Goal: Information Seeking & Learning: Learn about a topic

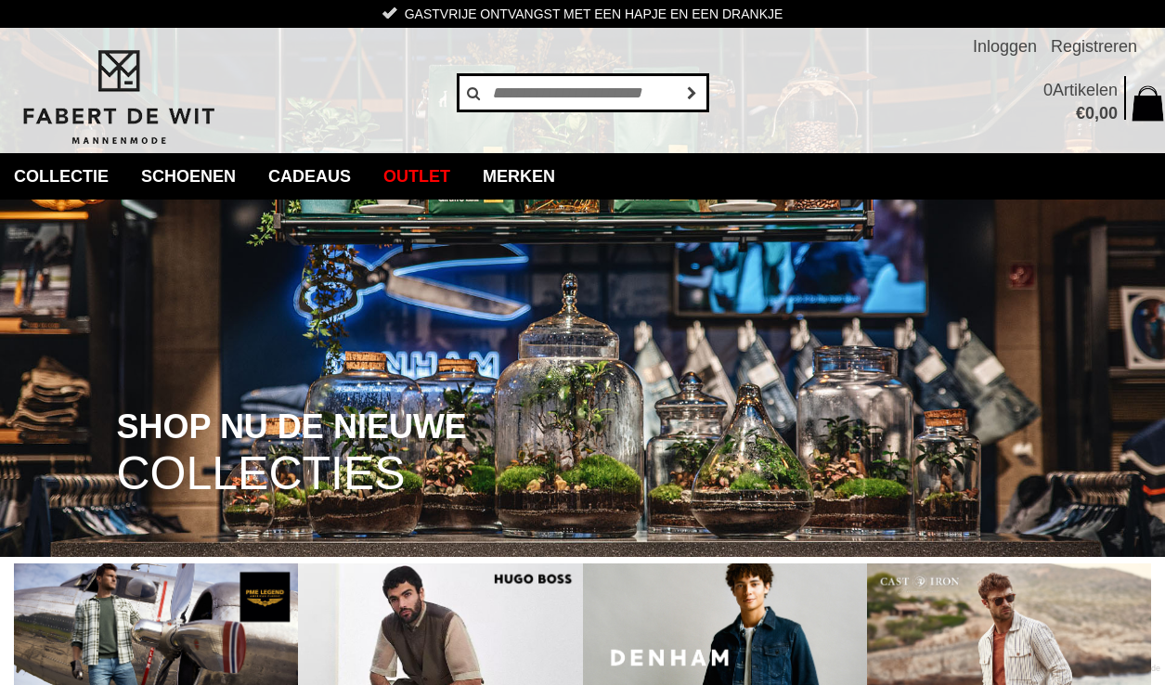
click at [510, 94] on input "text" at bounding box center [583, 92] width 251 height 37
type input "********"
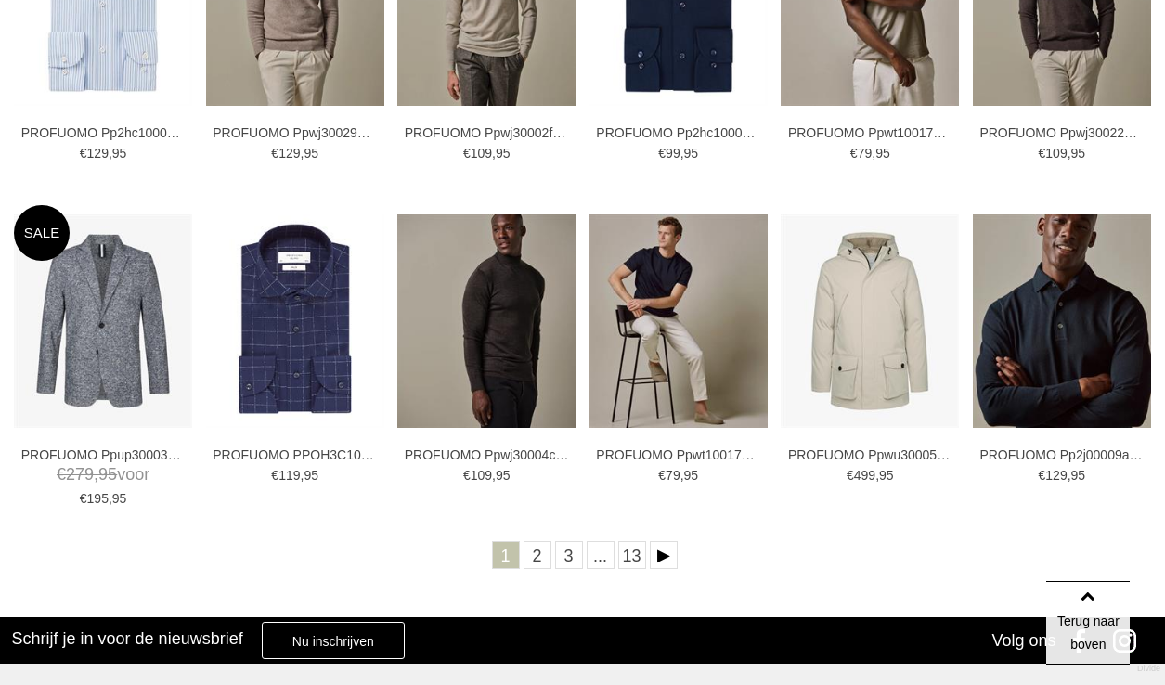
scroll to position [583, 0]
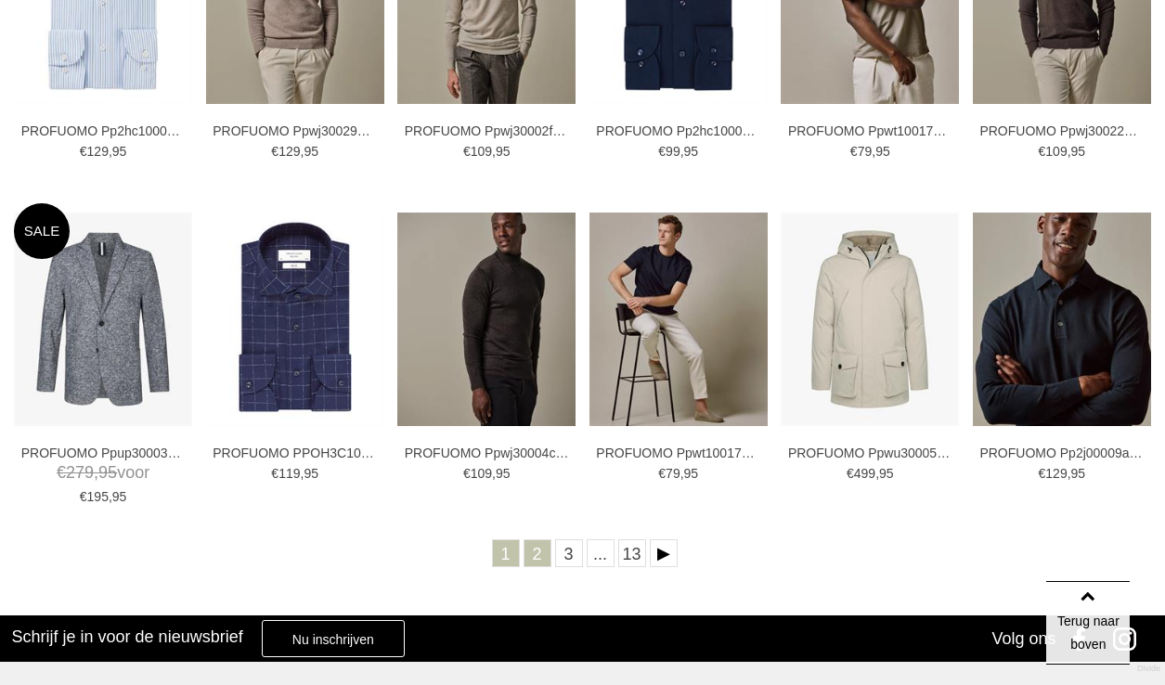
click at [540, 553] on link "2" at bounding box center [538, 553] width 28 height 28
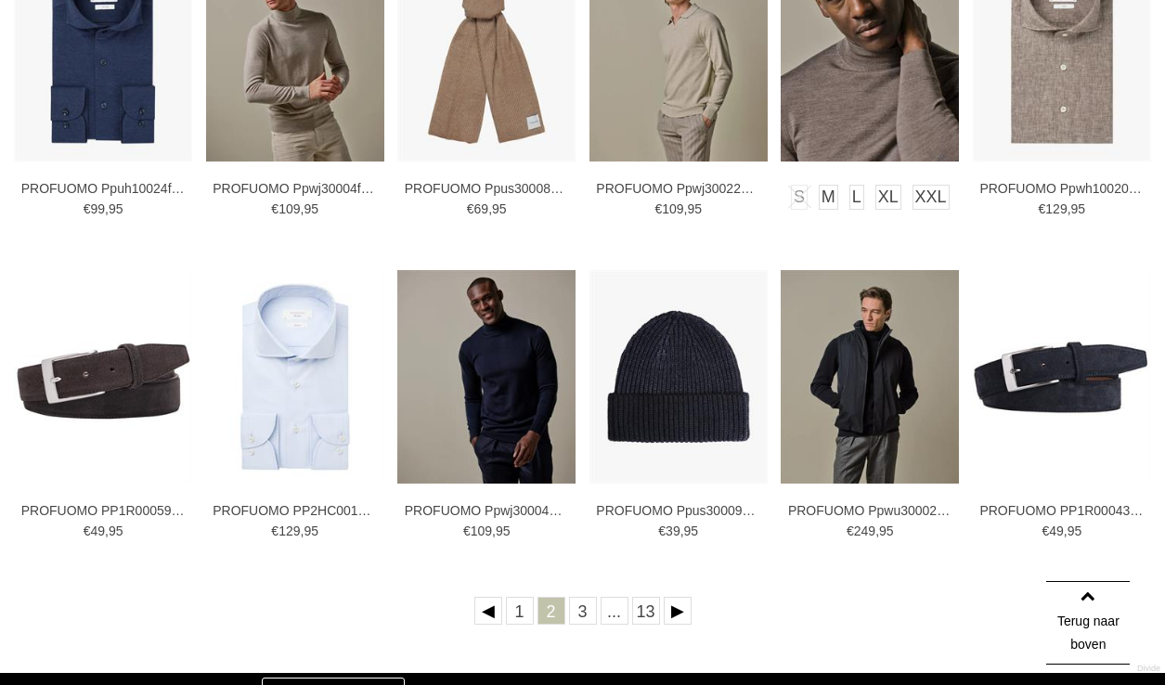
scroll to position [526, 0]
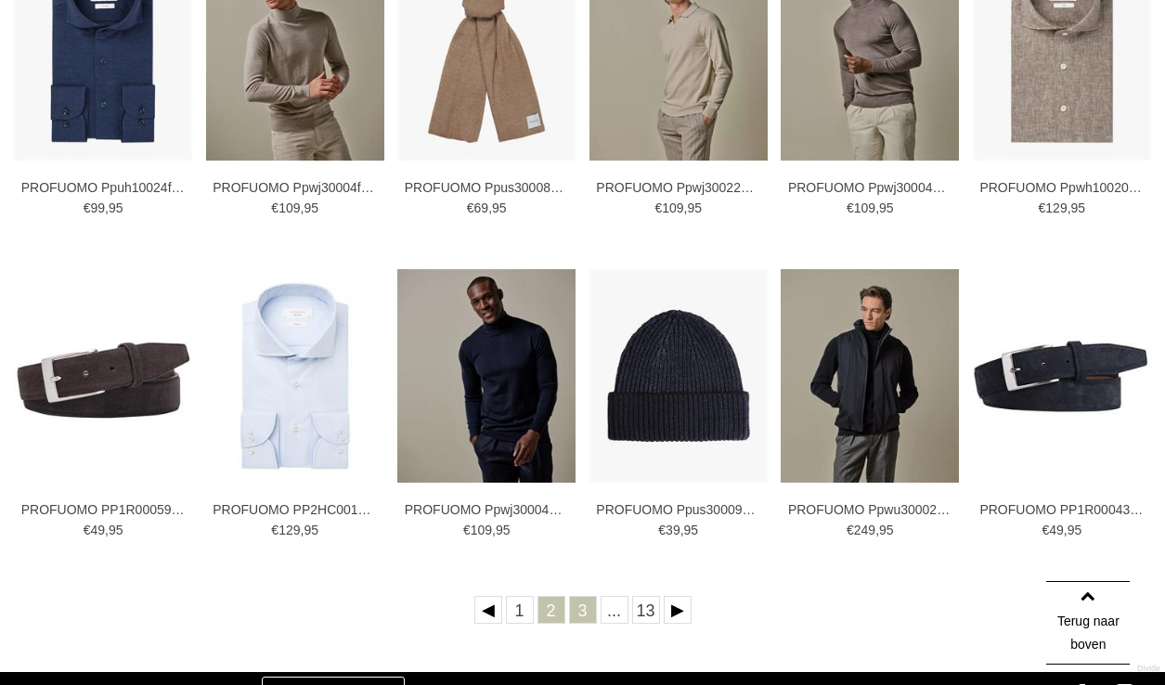
click at [581, 611] on link "3" at bounding box center [583, 610] width 28 height 28
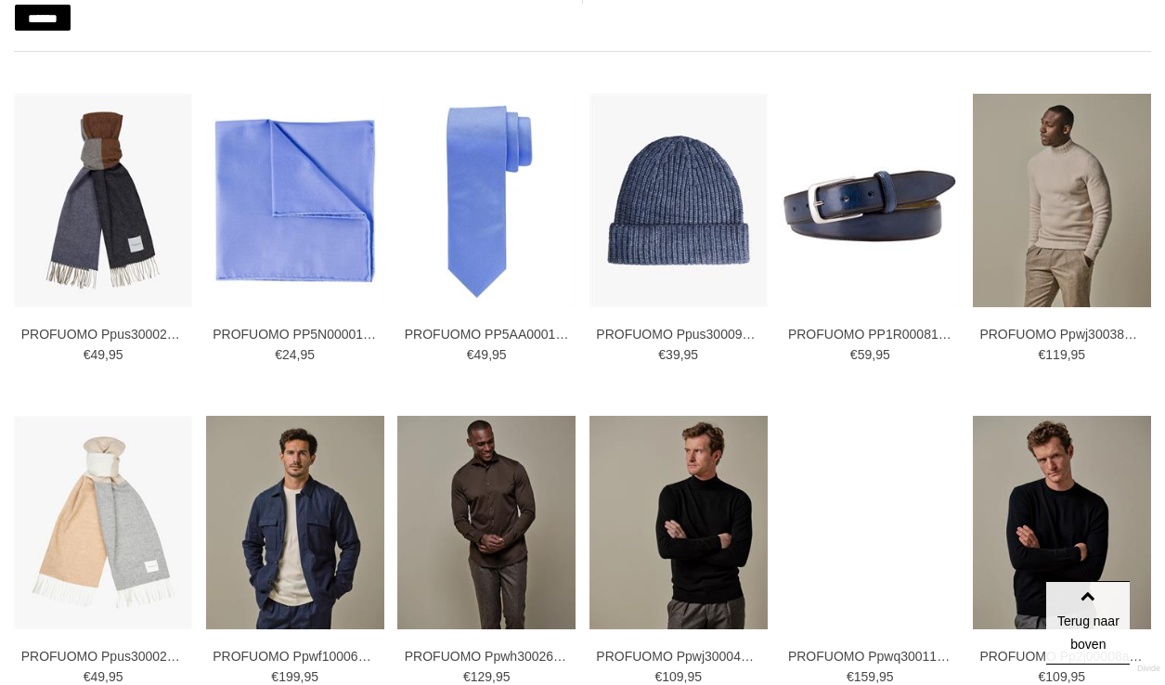
scroll to position [381, 0]
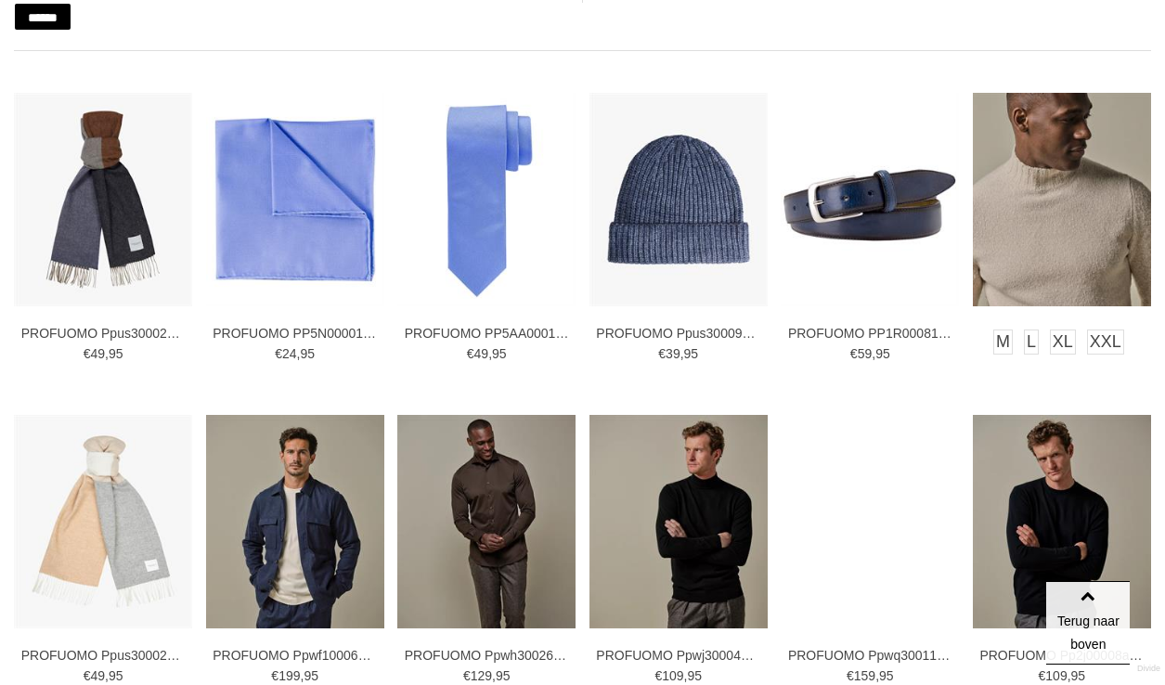
click at [1014, 249] on img at bounding box center [1062, 200] width 178 height 214
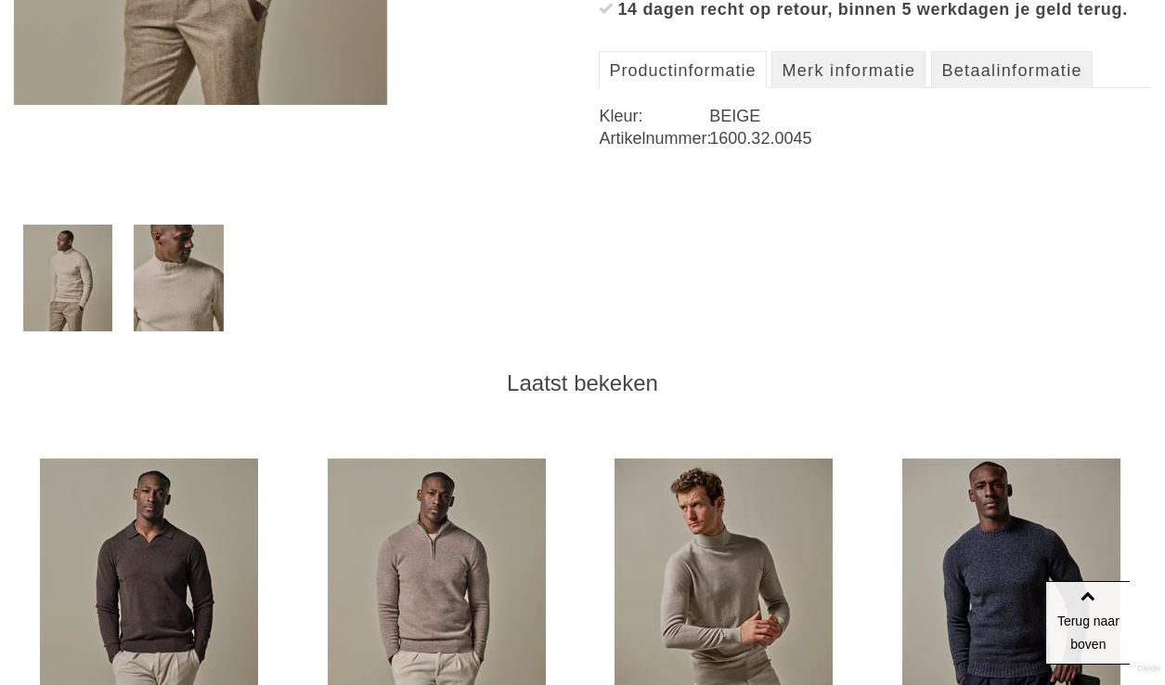
scroll to position [680, 0]
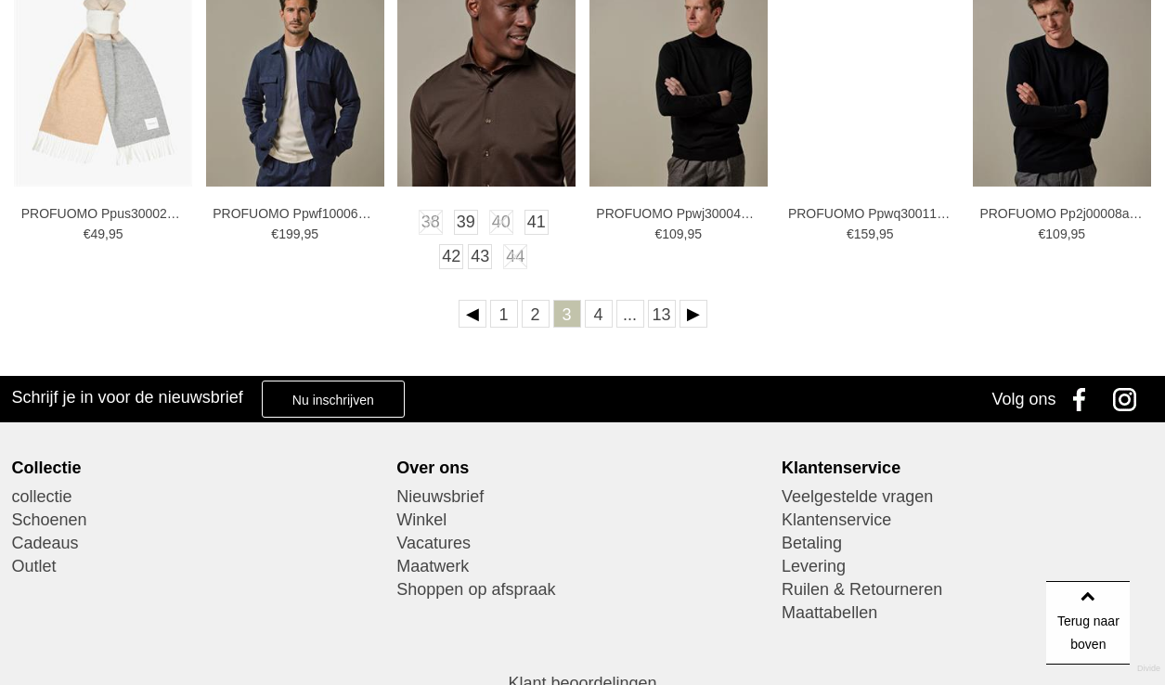
scroll to position [823, 0]
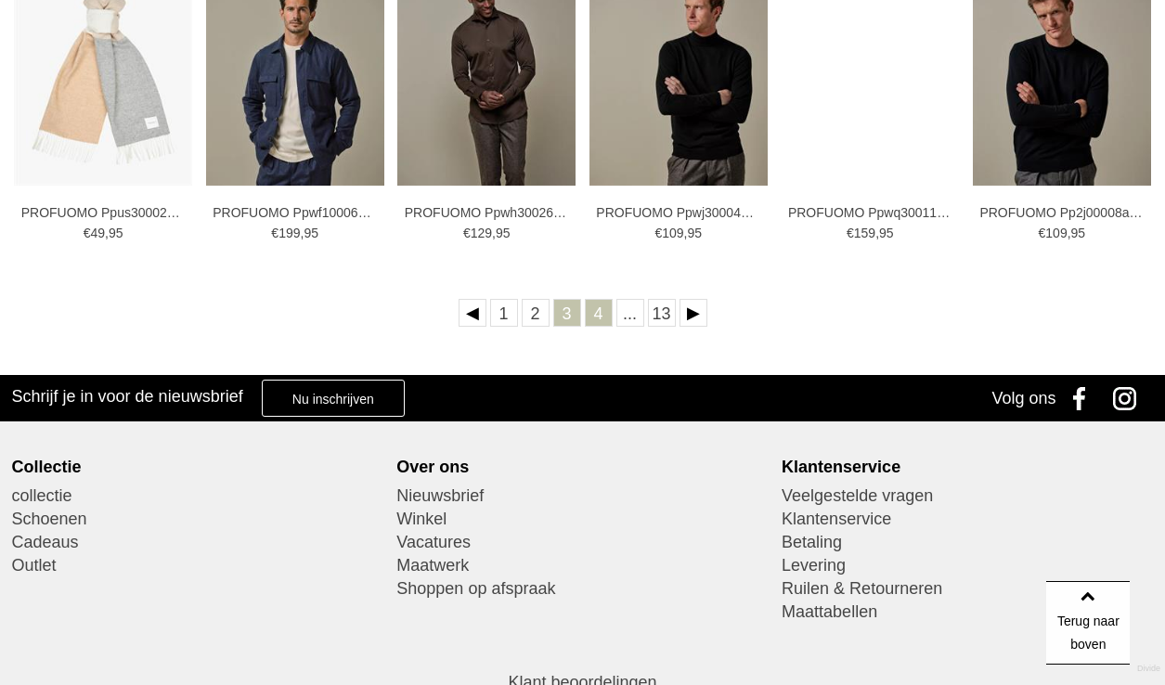
click at [598, 314] on link "4" at bounding box center [599, 313] width 28 height 28
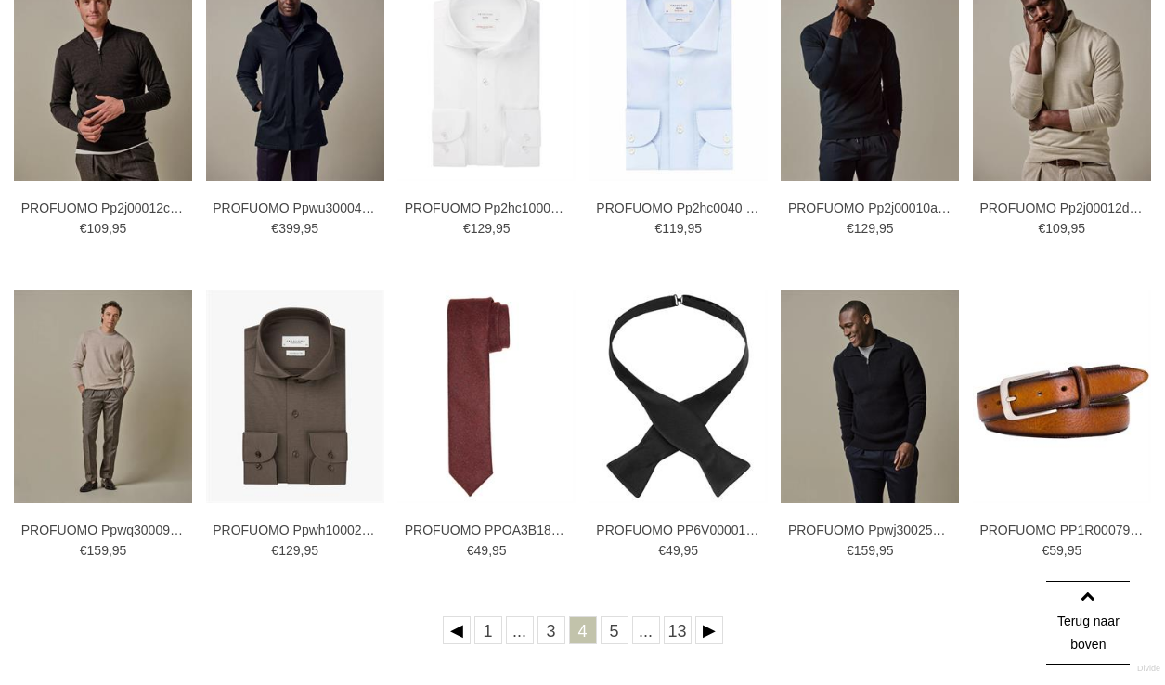
scroll to position [507, 0]
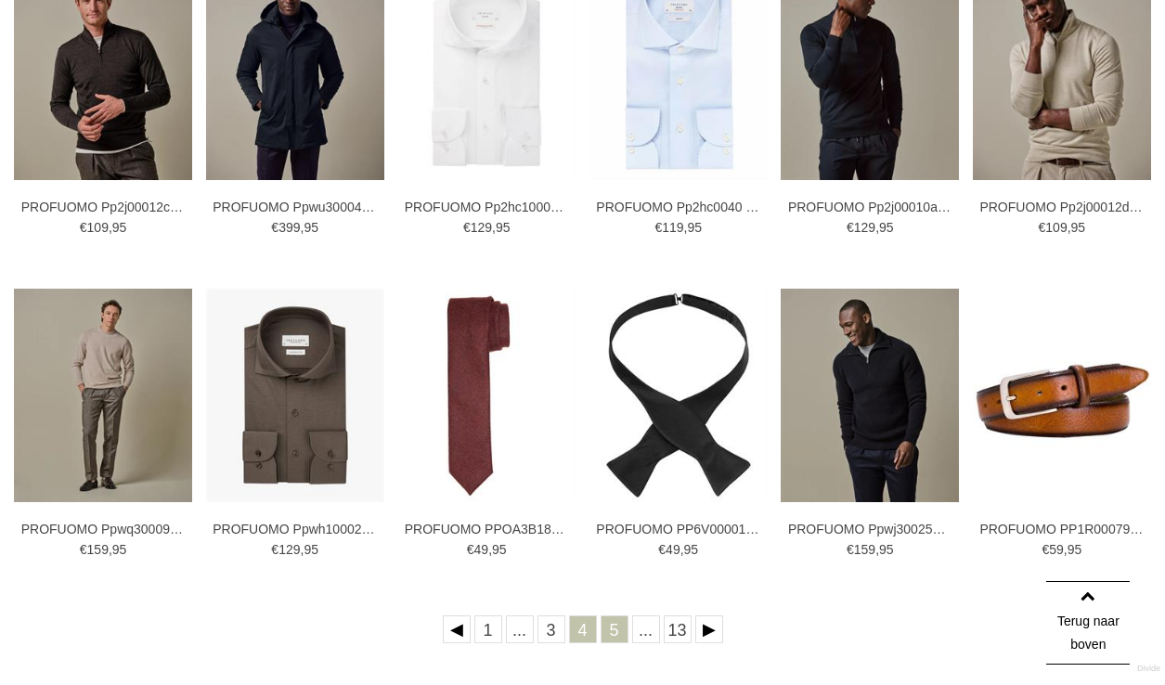
click at [609, 634] on link "5" at bounding box center [615, 629] width 28 height 28
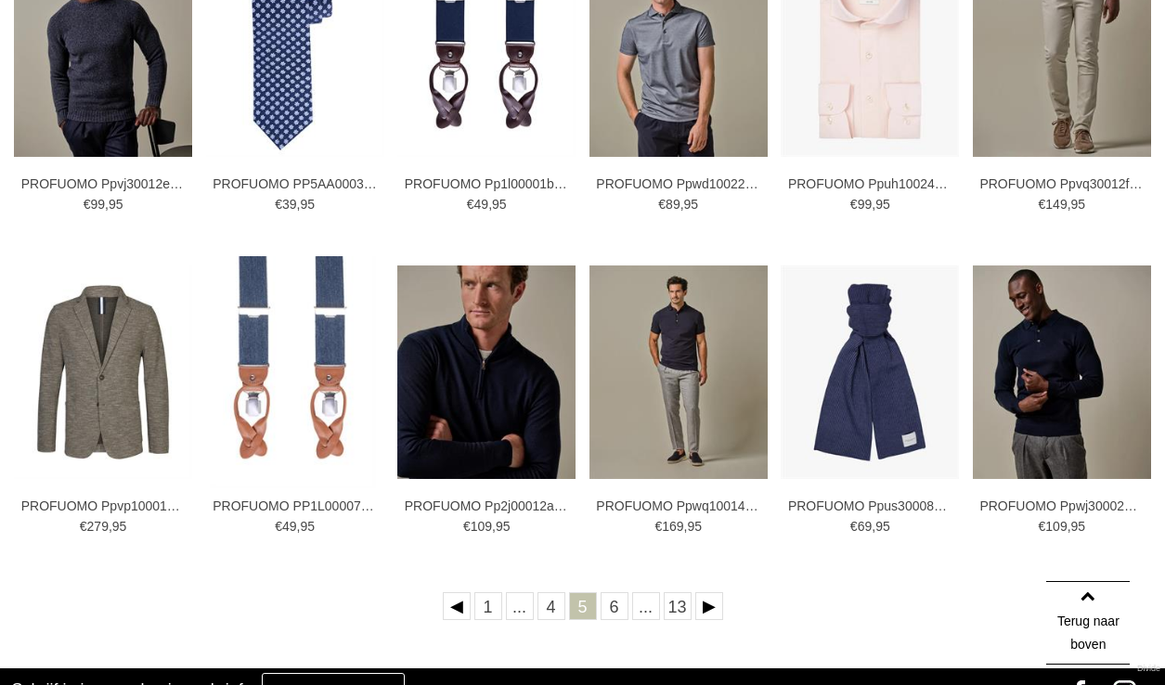
scroll to position [537, 0]
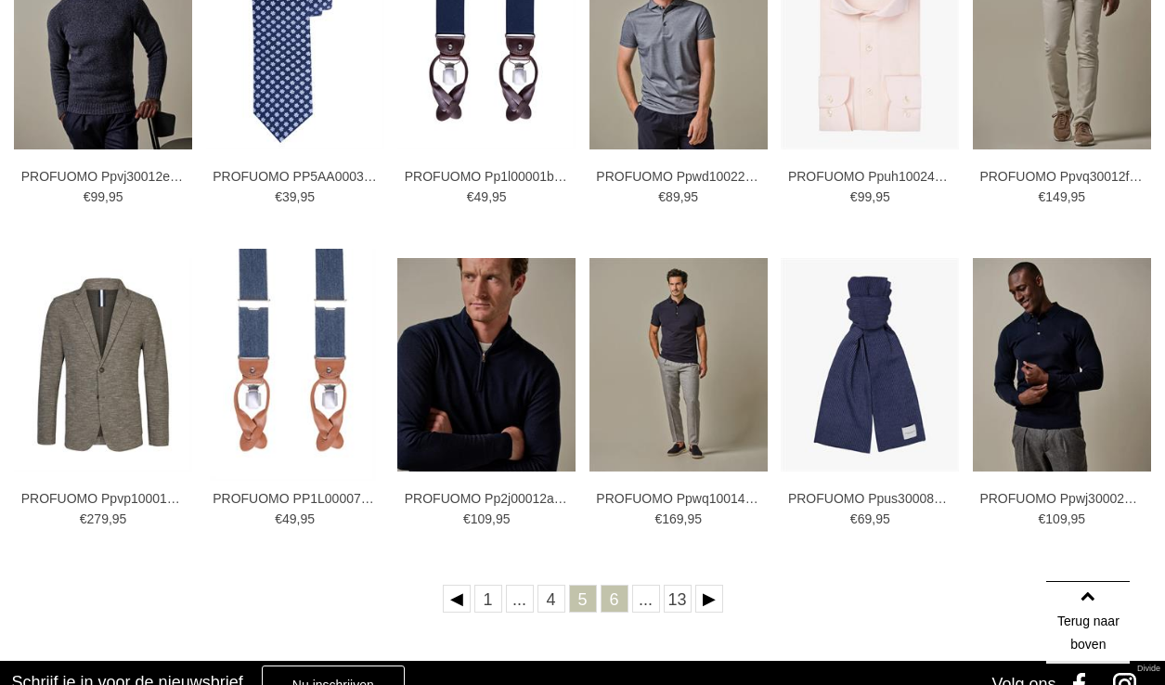
click at [612, 596] on link "6" at bounding box center [615, 599] width 28 height 28
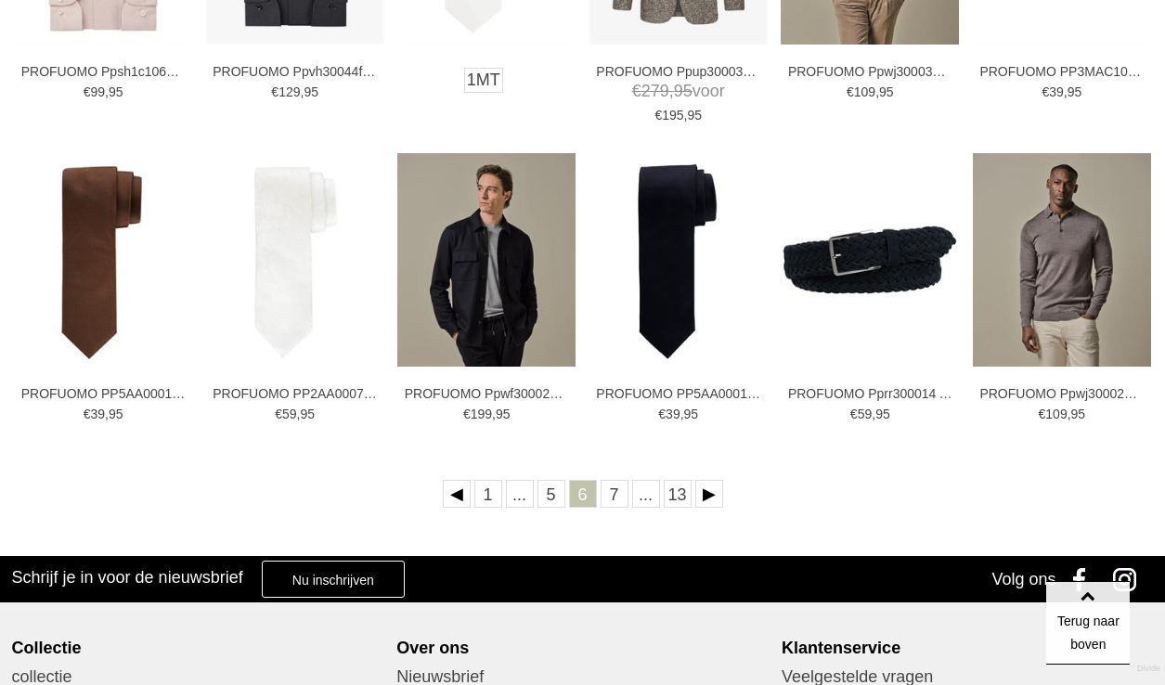
scroll to position [648, 0]
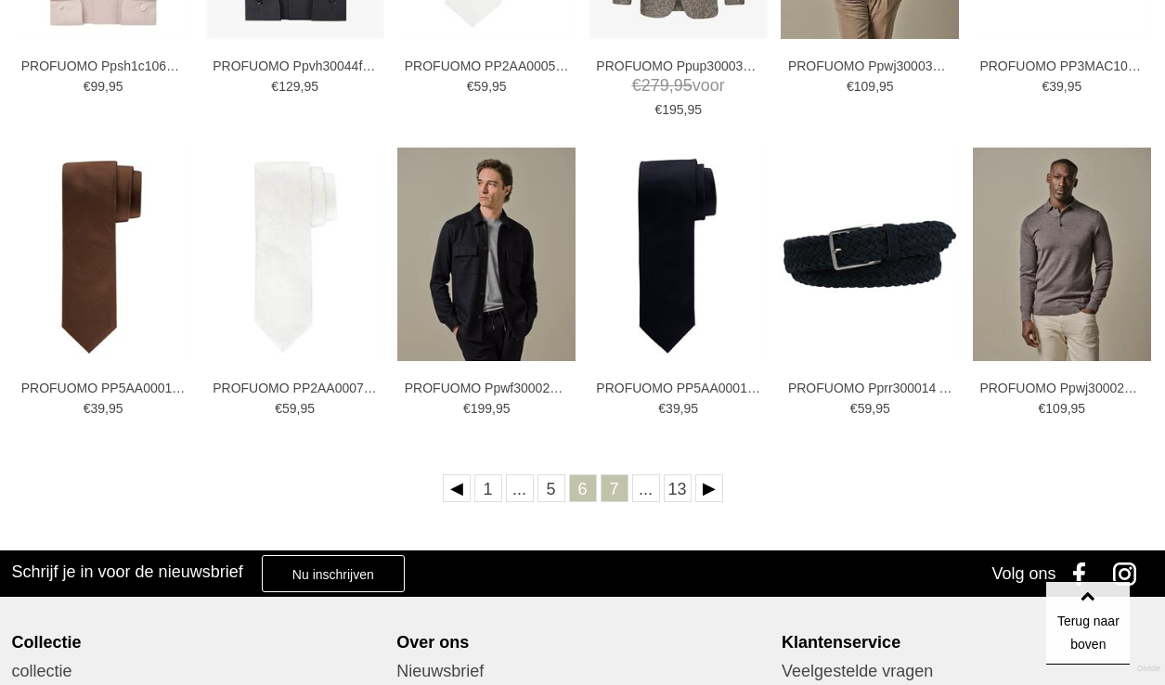
click at [621, 489] on link "7" at bounding box center [615, 488] width 28 height 28
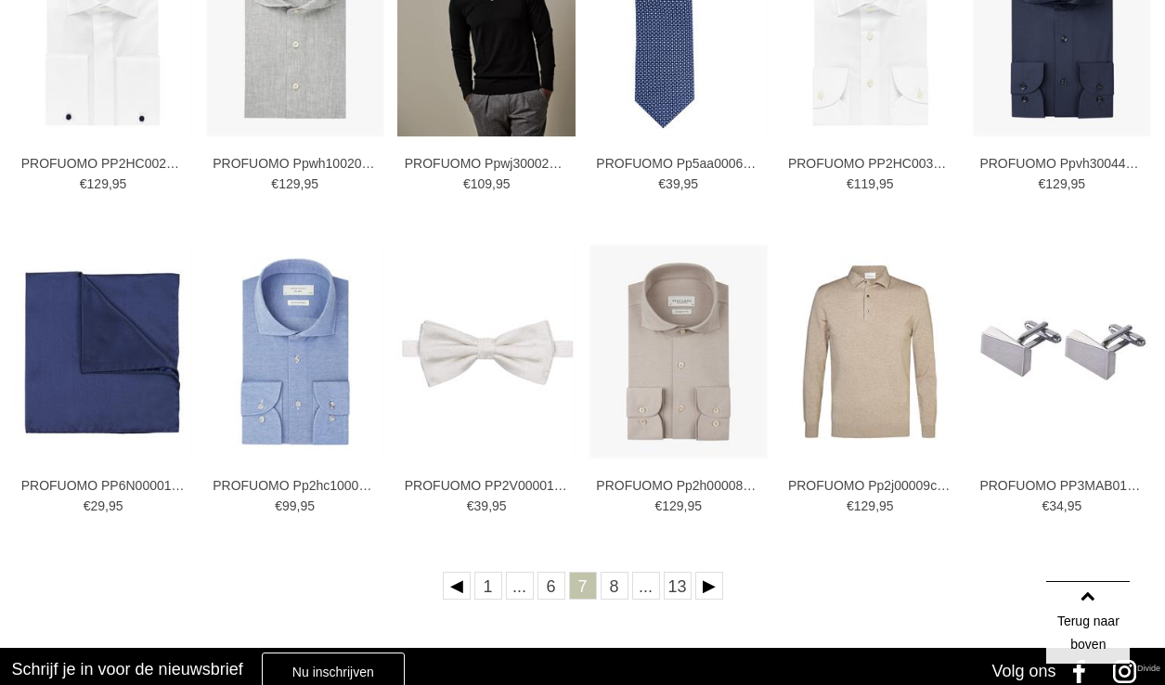
scroll to position [551, 0]
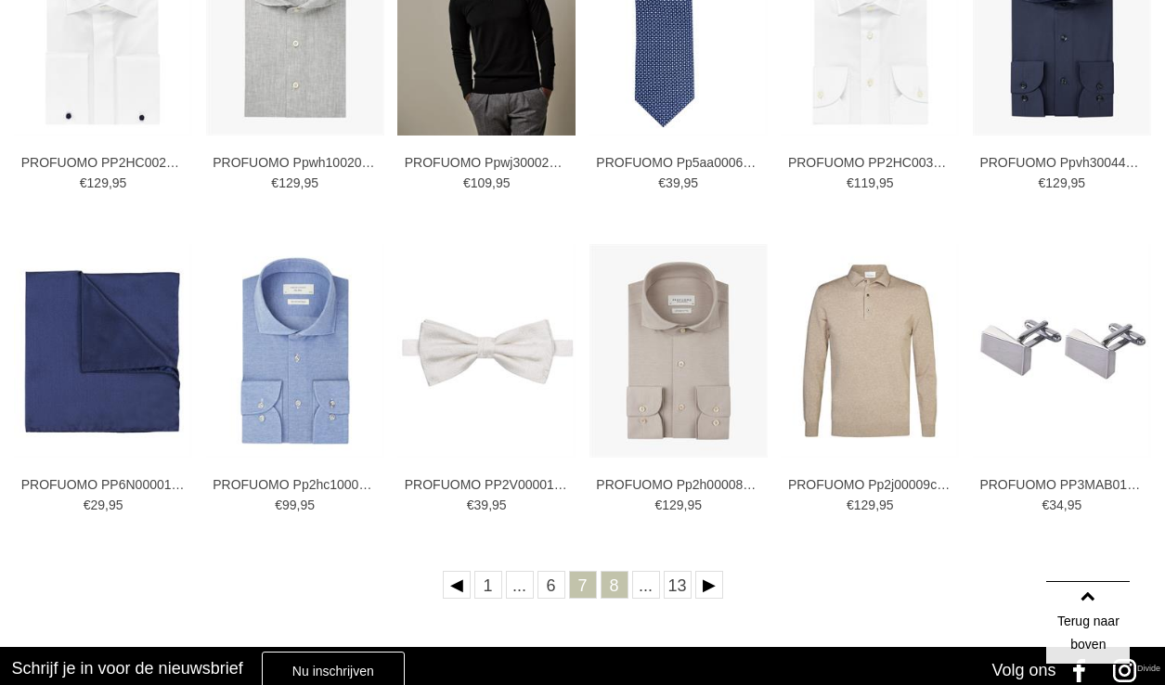
click at [615, 583] on link "8" at bounding box center [615, 585] width 28 height 28
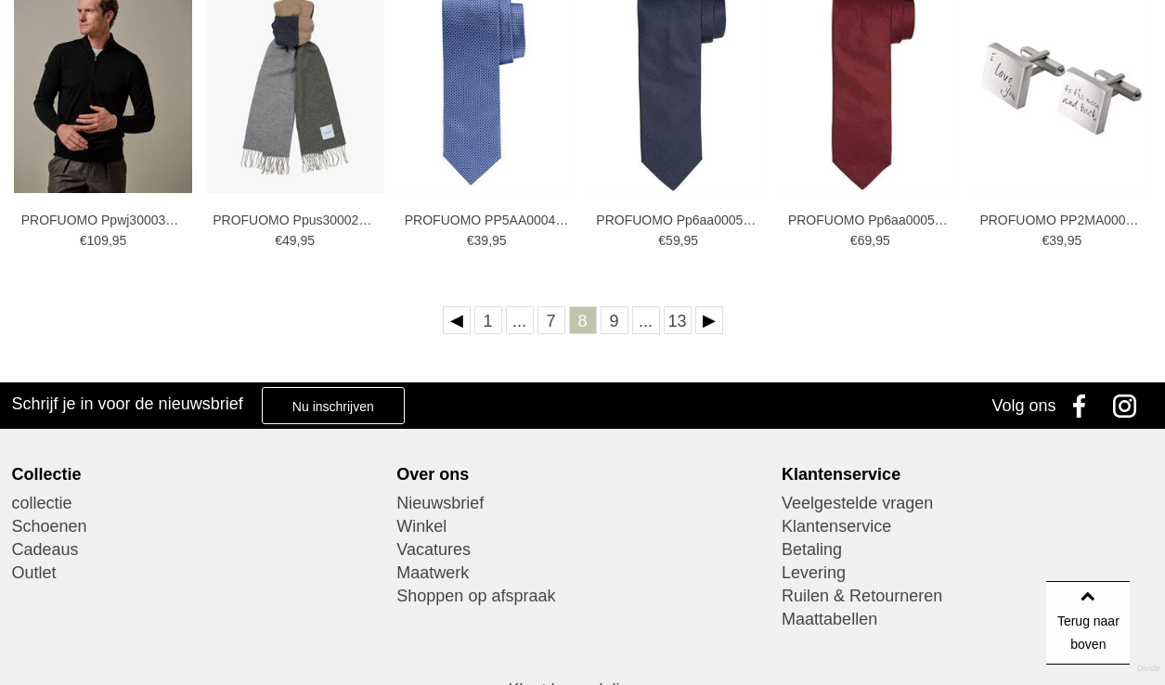
scroll to position [817, 0]
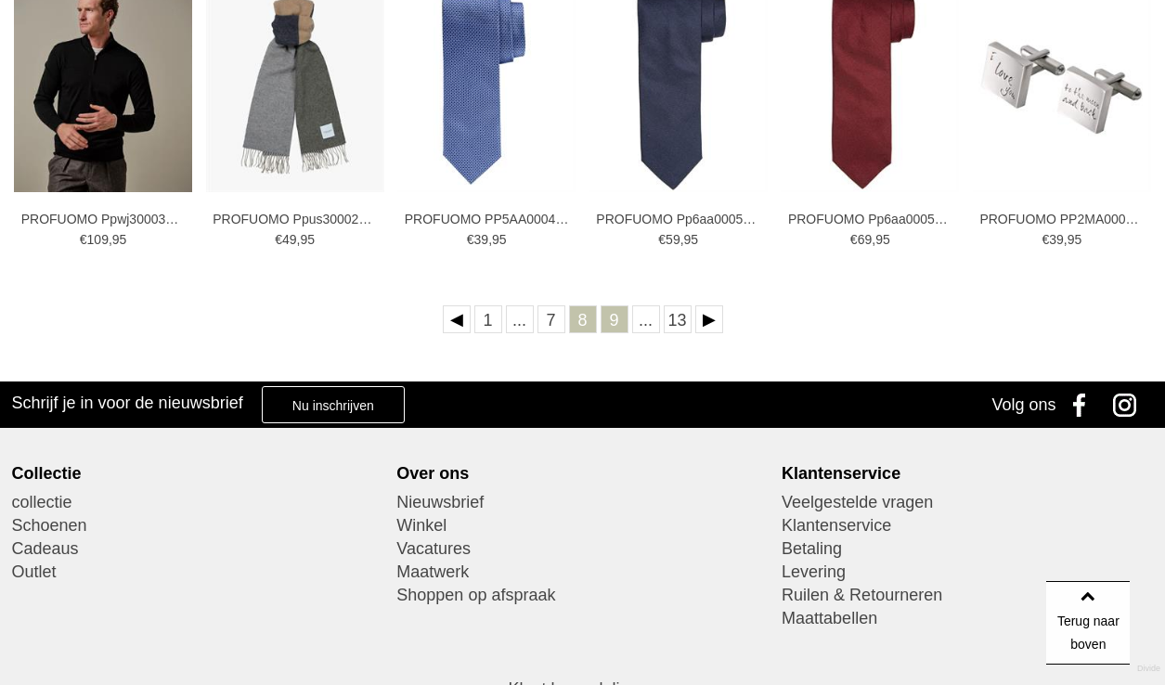
click at [617, 326] on link "9" at bounding box center [615, 319] width 28 height 28
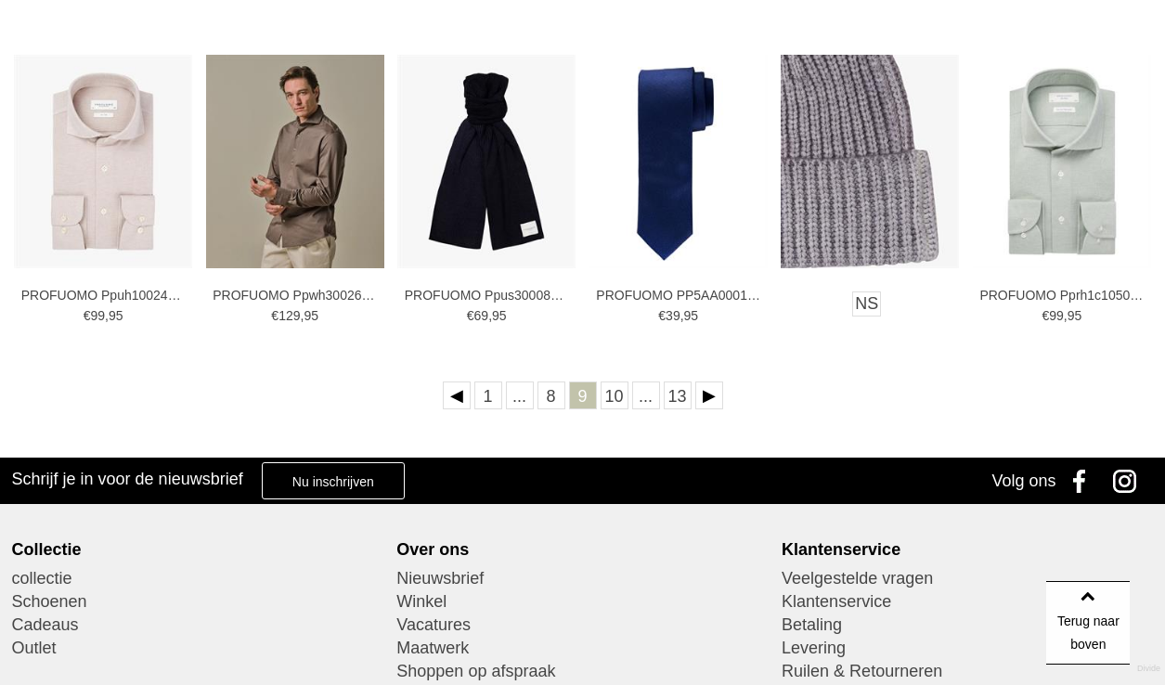
scroll to position [742, 0]
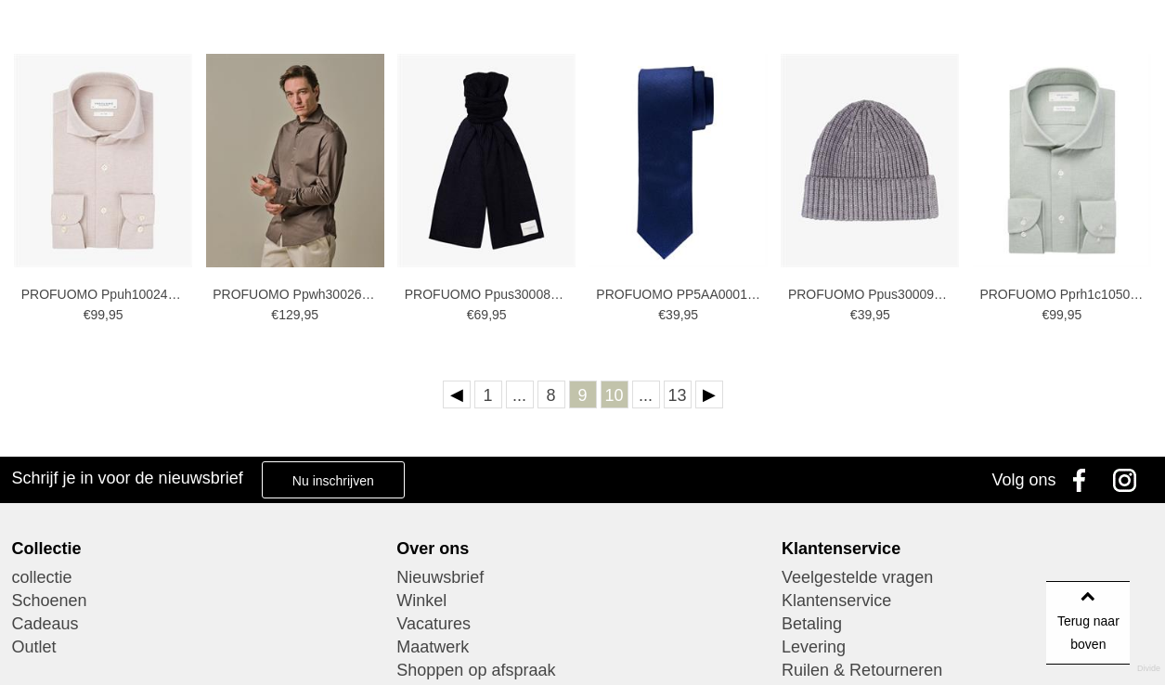
click at [615, 395] on link "10" at bounding box center [615, 395] width 28 height 28
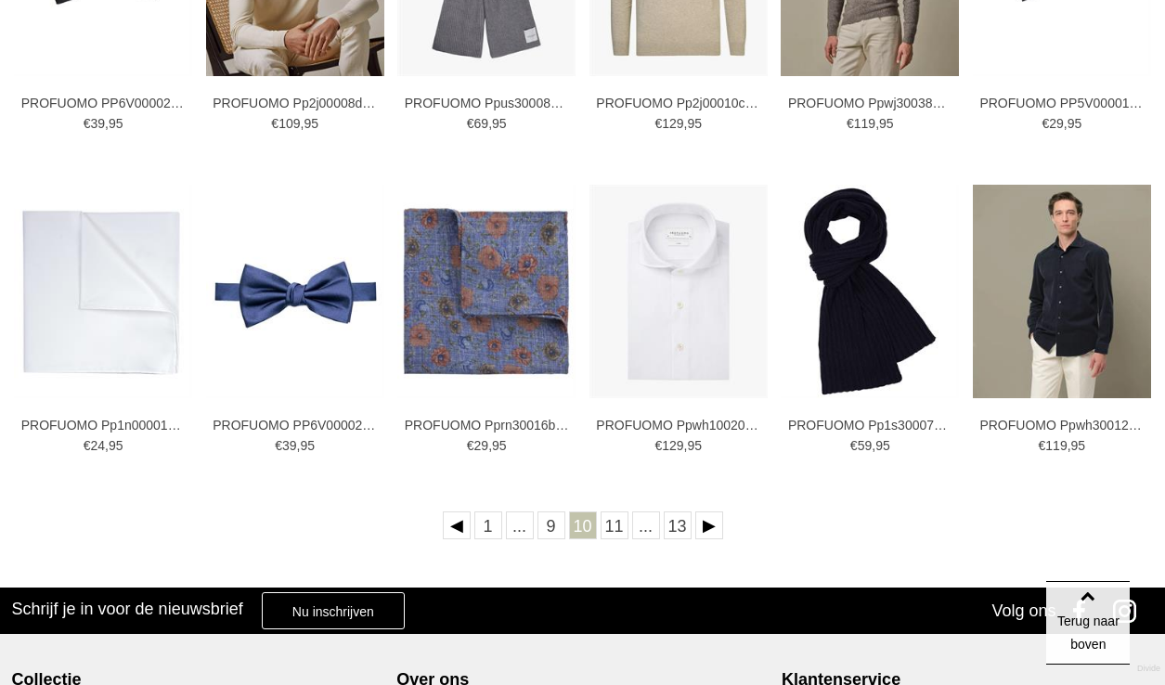
scroll to position [612, 0]
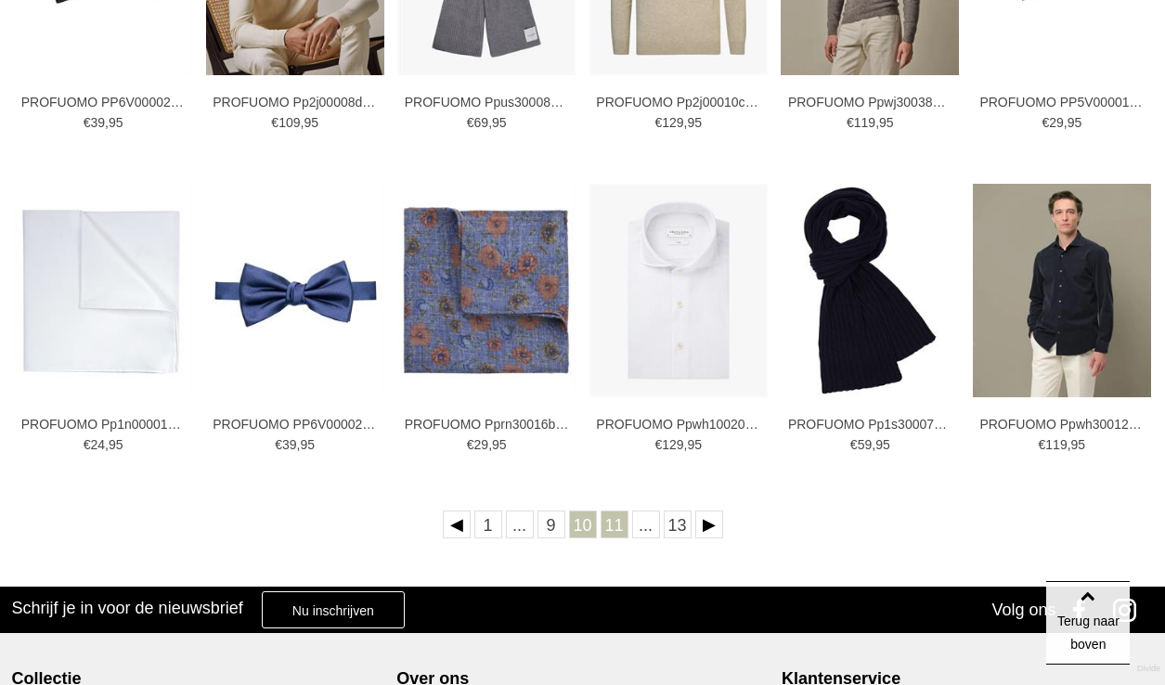
click at [618, 525] on link "11" at bounding box center [615, 525] width 28 height 28
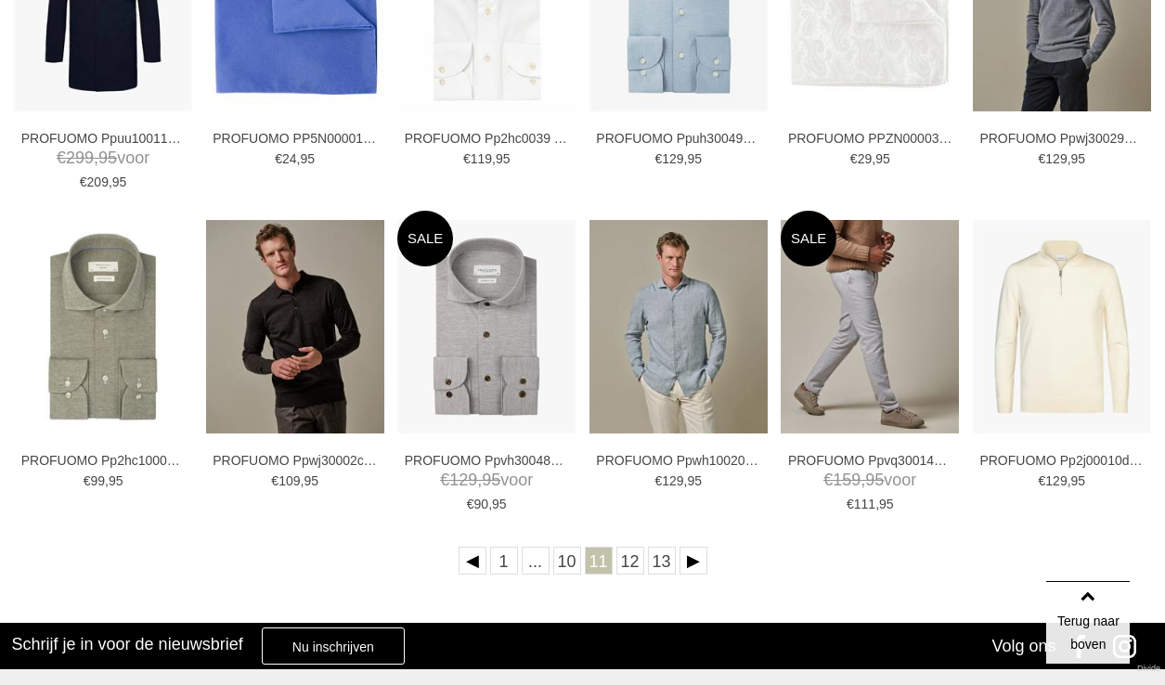
scroll to position [576, 0]
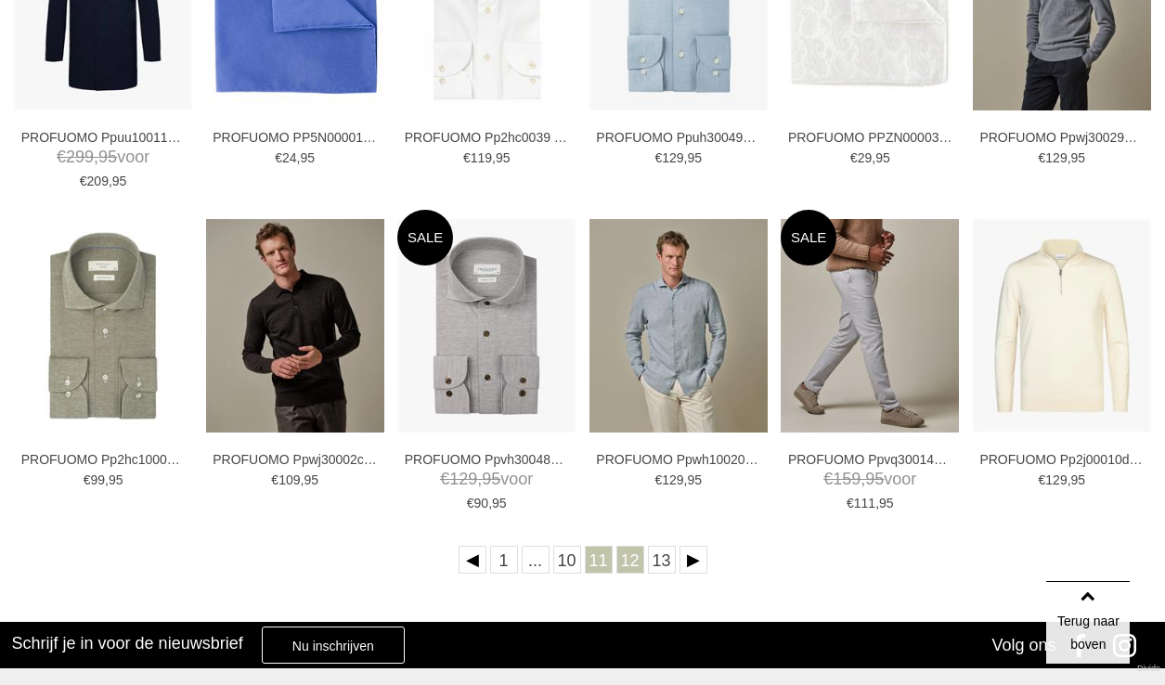
click at [624, 564] on link "12" at bounding box center [630, 560] width 28 height 28
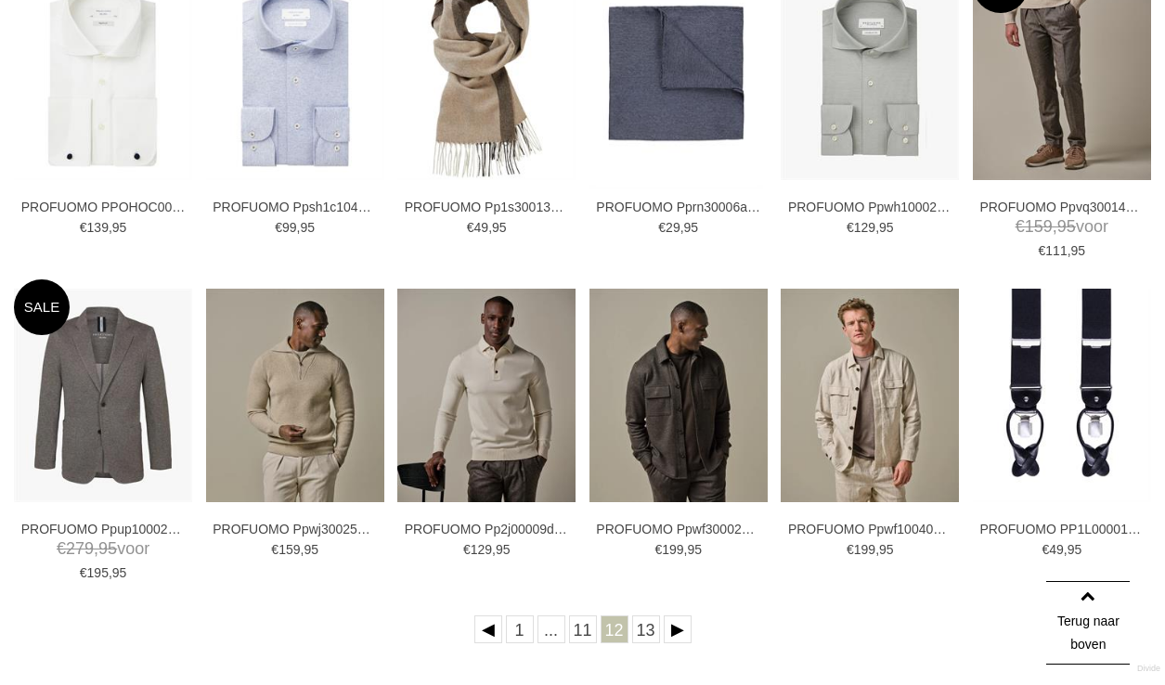
scroll to position [508, 0]
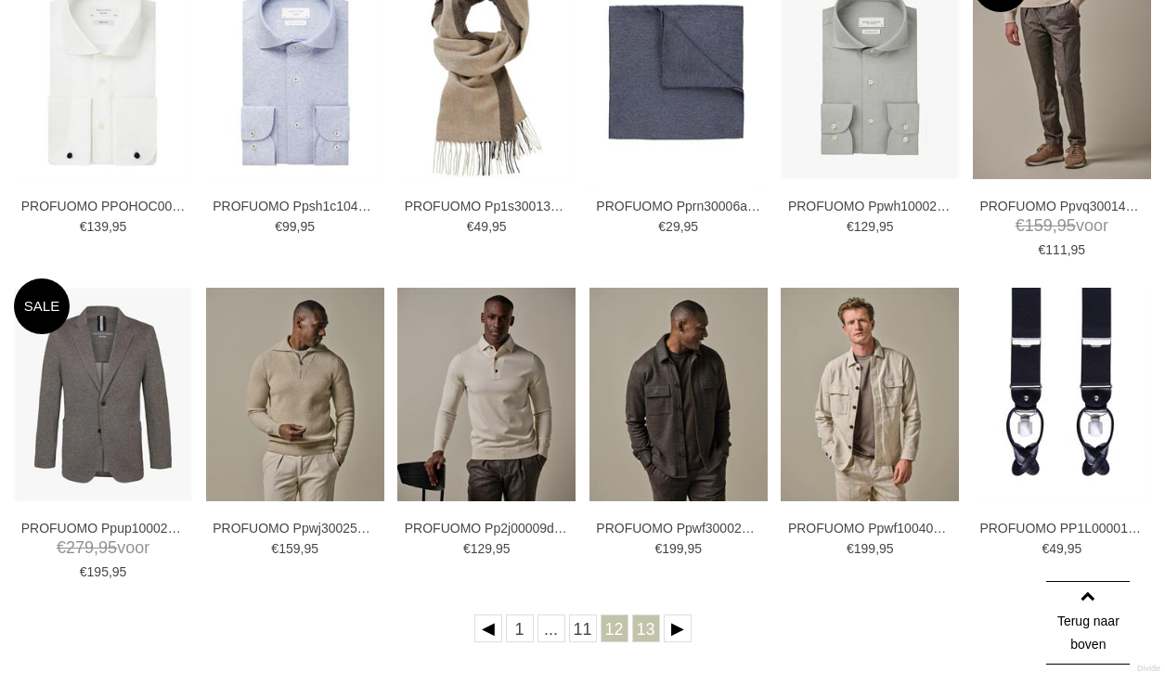
click at [641, 627] on link "13" at bounding box center [646, 629] width 28 height 28
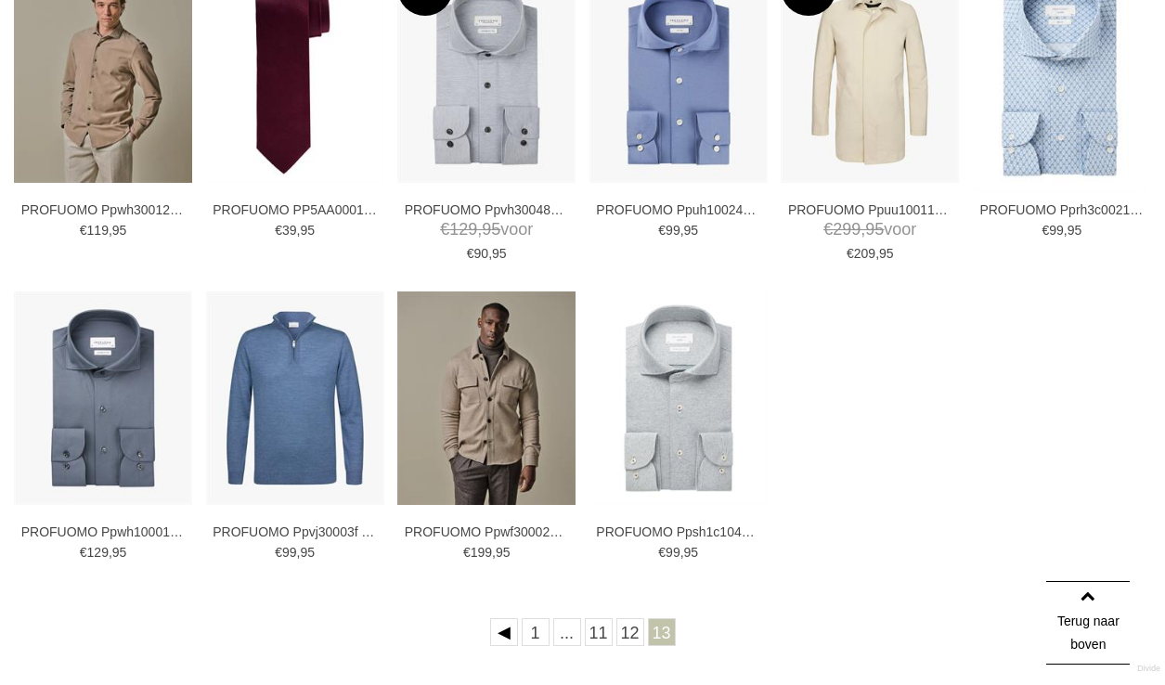
scroll to position [505, 0]
